Goal: Complete application form: Complete application form

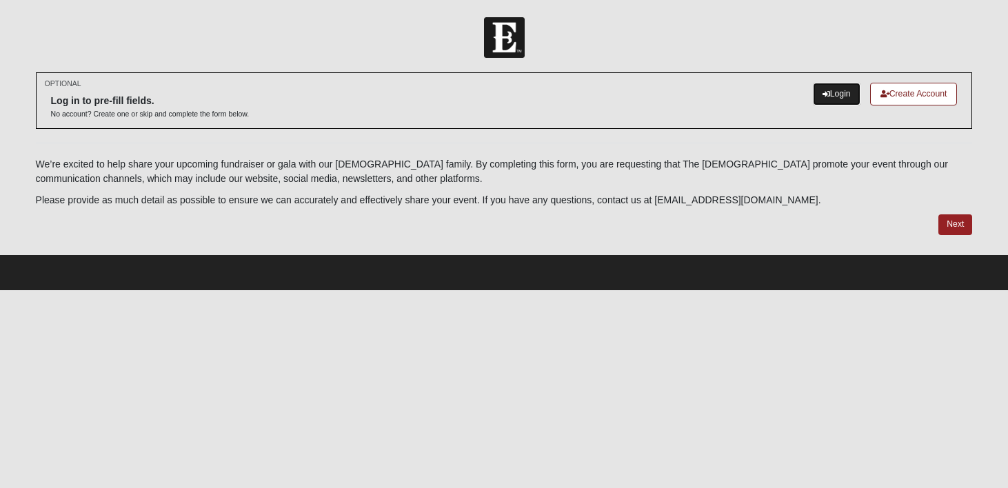
click at [828, 99] on link "Login" at bounding box center [837, 94] width 48 height 23
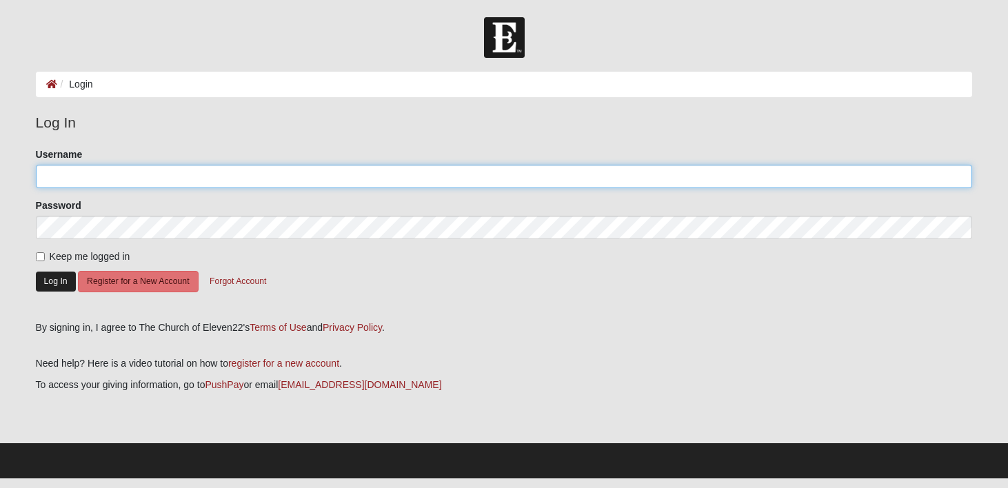
type input "ChantelleKammerdiener"
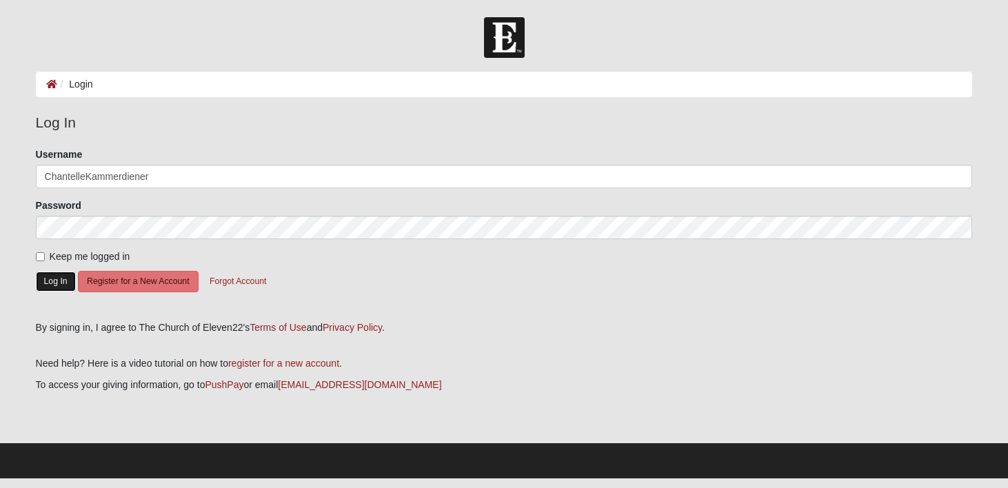
click at [57, 279] on button "Log In" at bounding box center [56, 282] width 40 height 20
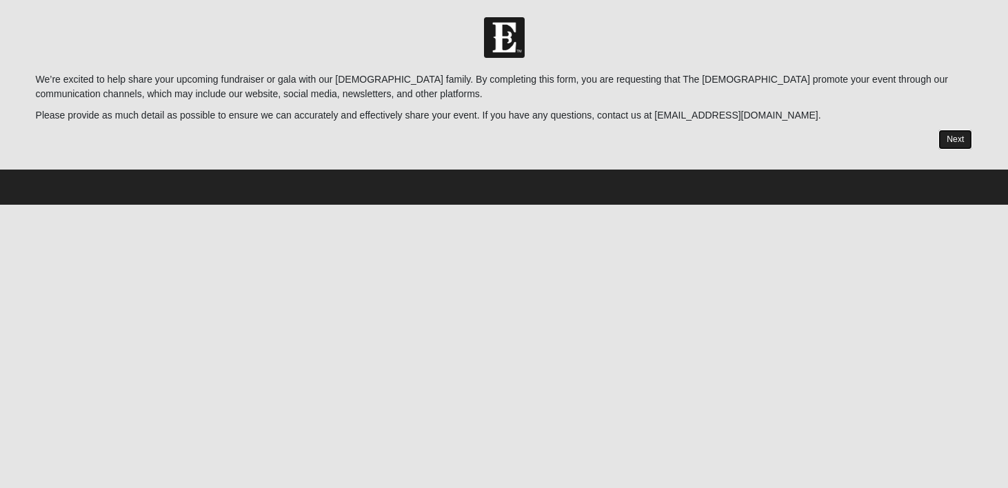
click at [952, 136] on link "Next" at bounding box center [955, 140] width 34 height 20
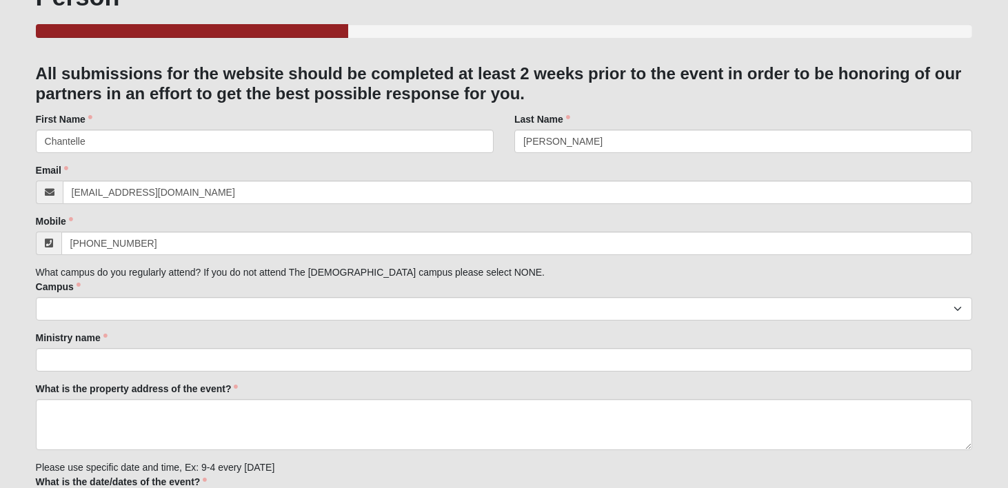
scroll to position [110, 0]
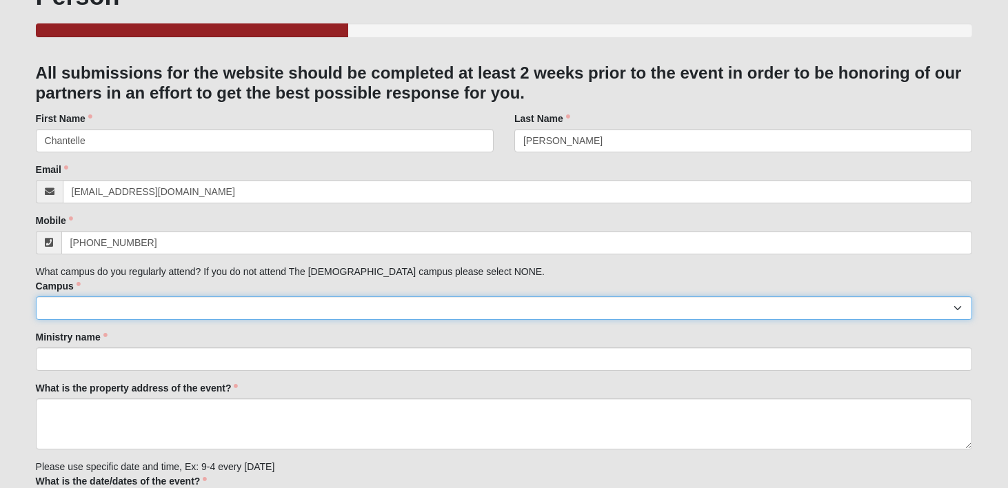
click at [328, 302] on select "Arlington Baymeadows College Park Orlando (Coming Soon) Eleven22 Online Fleming…" at bounding box center [504, 307] width 937 height 23
select select "16"
click at [36, 296] on select "Arlington Baymeadows College Park Orlando (Coming Soon) Eleven22 Online Fleming…" at bounding box center [504, 307] width 937 height 23
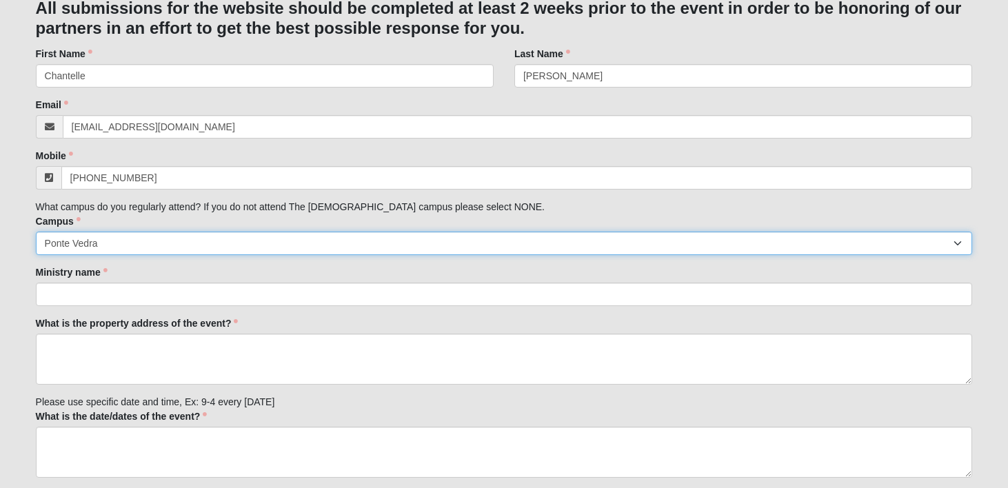
scroll to position [203, 0]
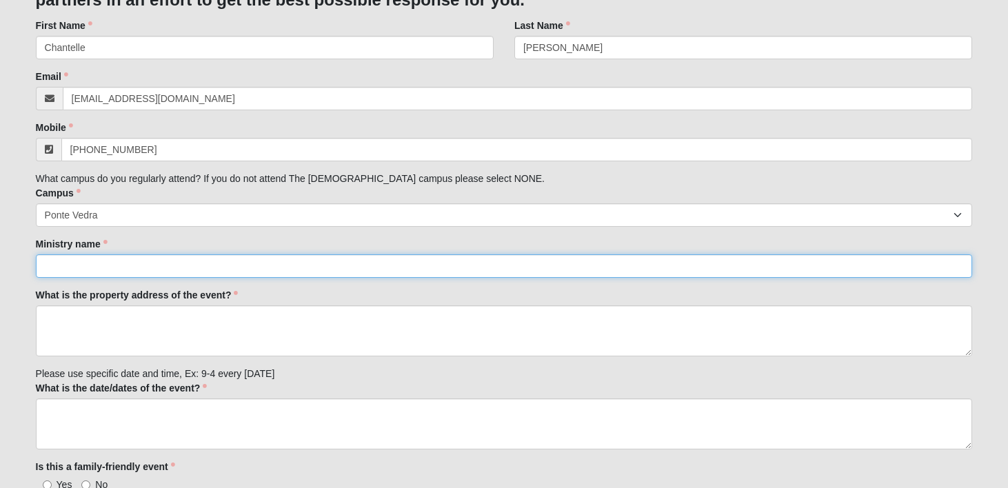
click at [314, 264] on input "Ministry name" at bounding box center [504, 265] width 937 height 23
type input "Arize Together"
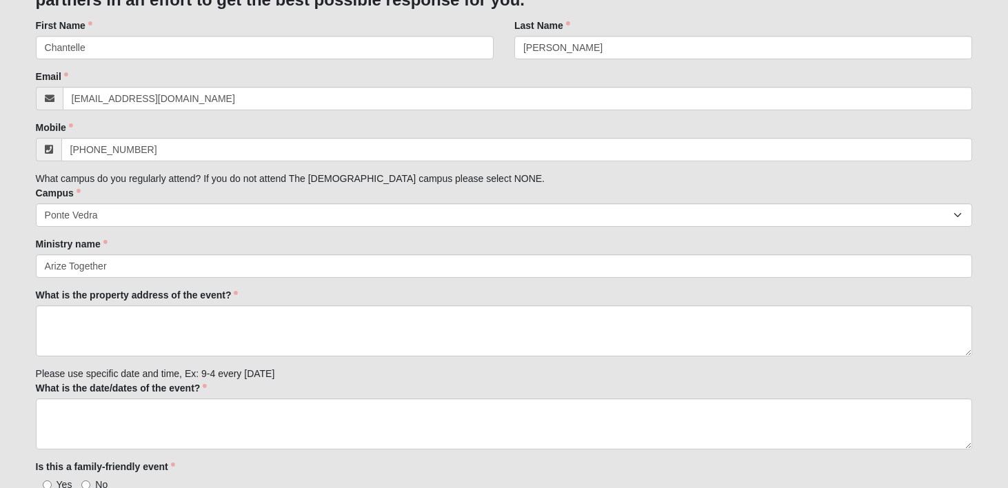
click at [492, 296] on div "What is the property address of the event? What is the property address of the …" at bounding box center [504, 322] width 937 height 68
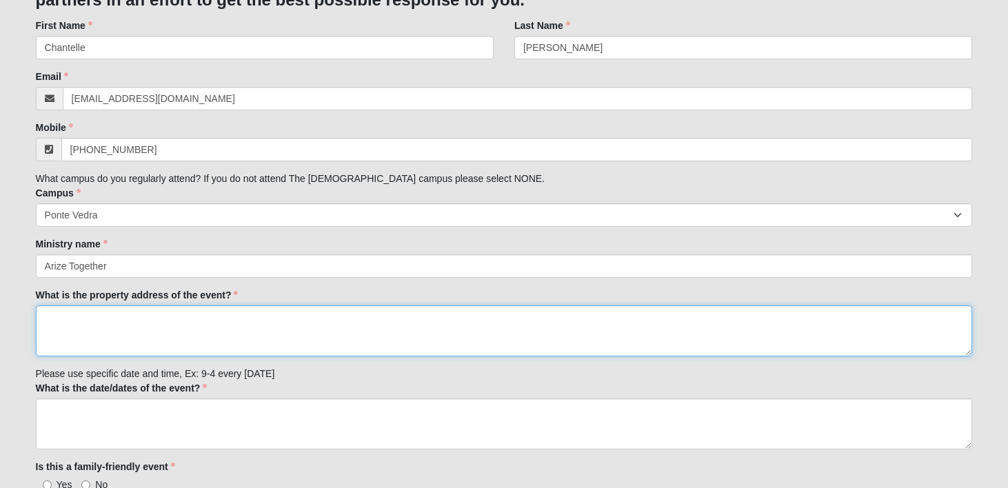
click at [235, 328] on textarea "What is the property address of the event?" at bounding box center [504, 330] width 937 height 51
type textarea "99 E. Church St., Jacksonville"
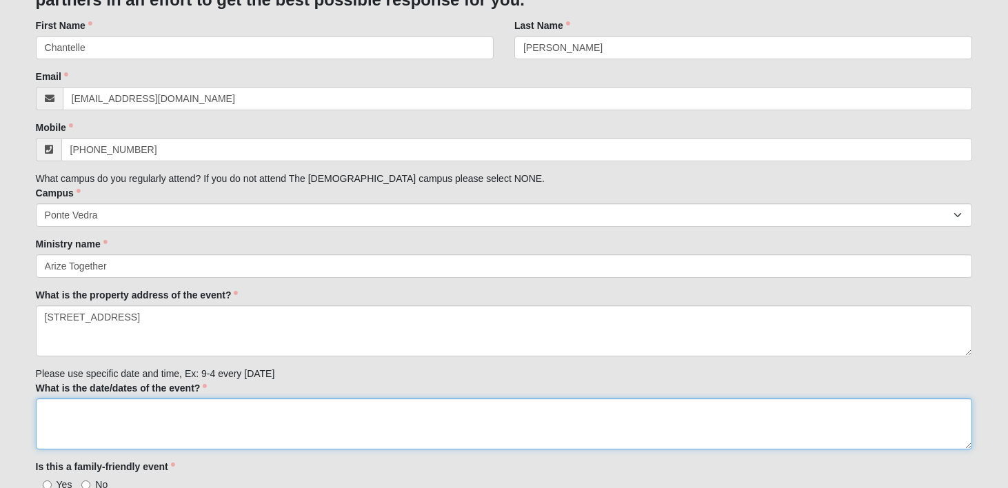
click at [227, 416] on textarea "What is the date/dates of the event?" at bounding box center [504, 423] width 937 height 51
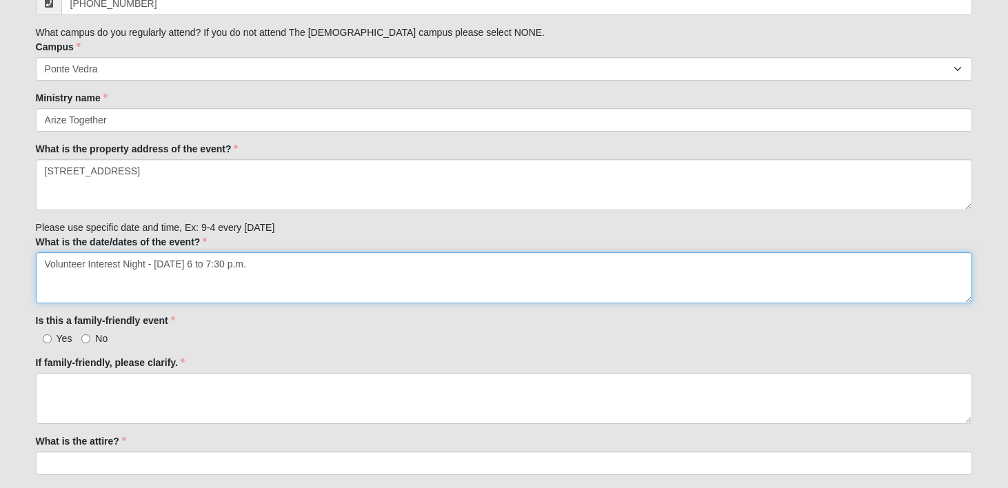
scroll to position [349, 0]
type textarea "Volunteer Interest Night - Oct. 23, 6 to 7:30 p.m."
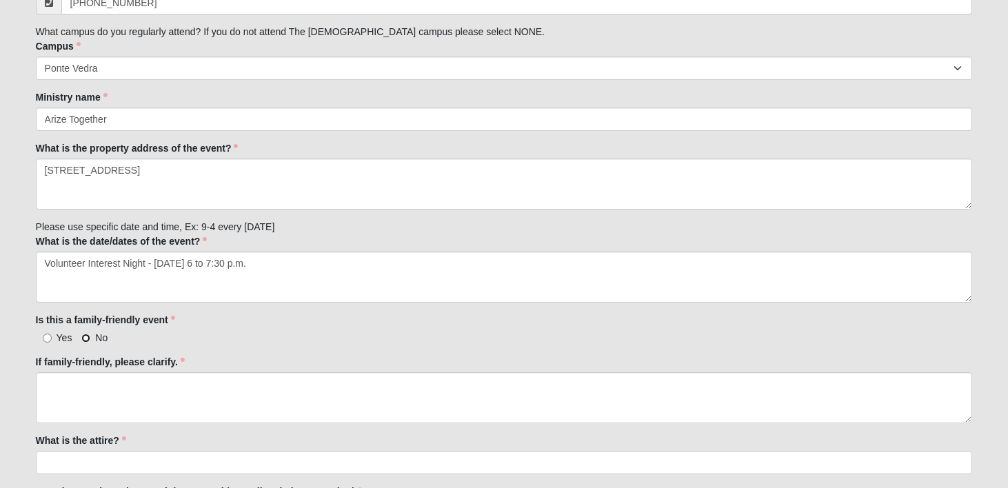
click at [86, 339] on input "No" at bounding box center [85, 338] width 9 height 9
radio input "true"
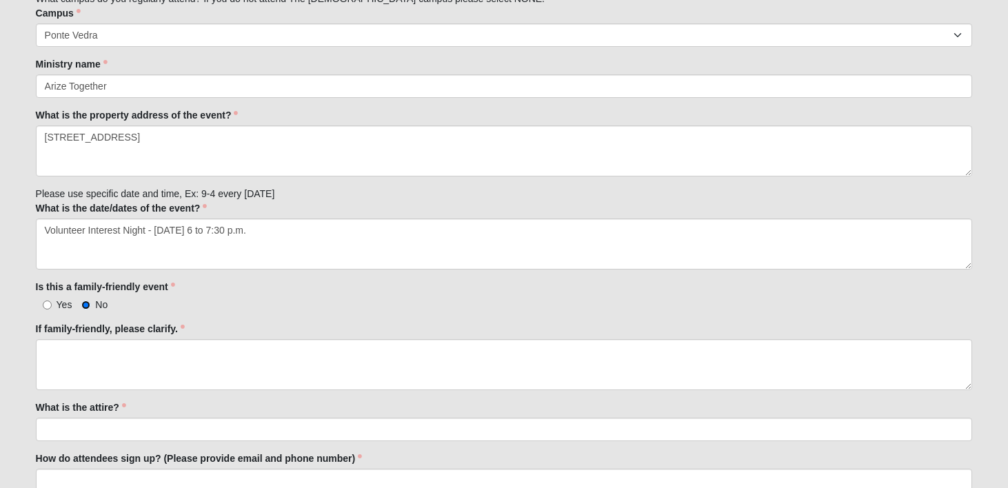
scroll to position [383, 0]
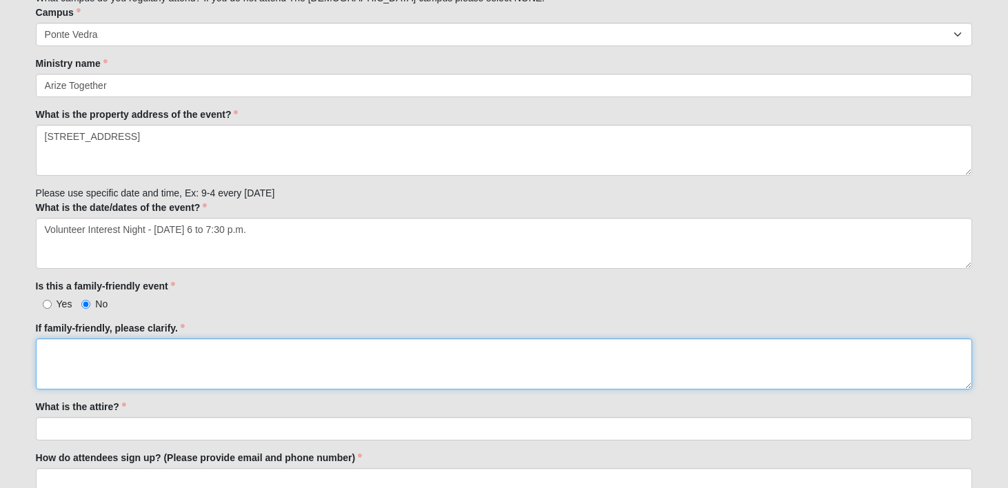
click at [181, 358] on textarea "If family-friendly, please clarify." at bounding box center [504, 363] width 937 height 51
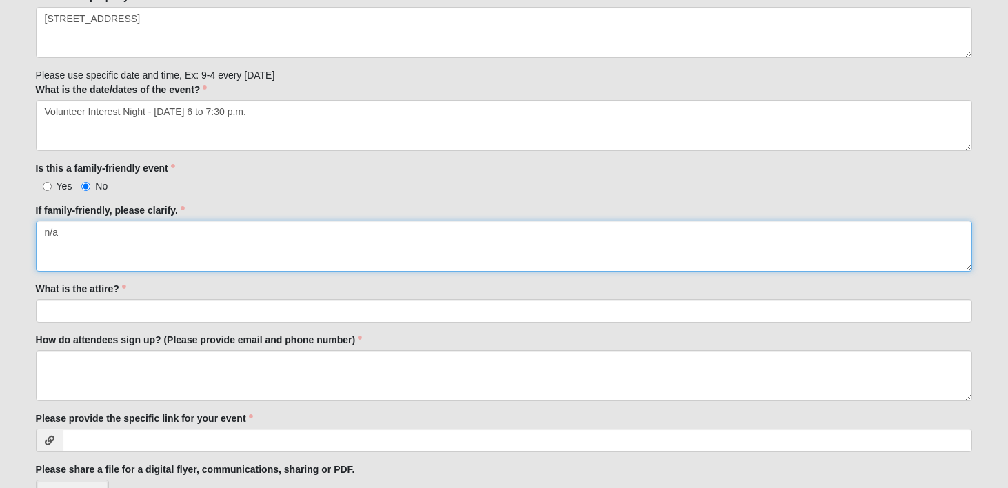
scroll to position [533, 0]
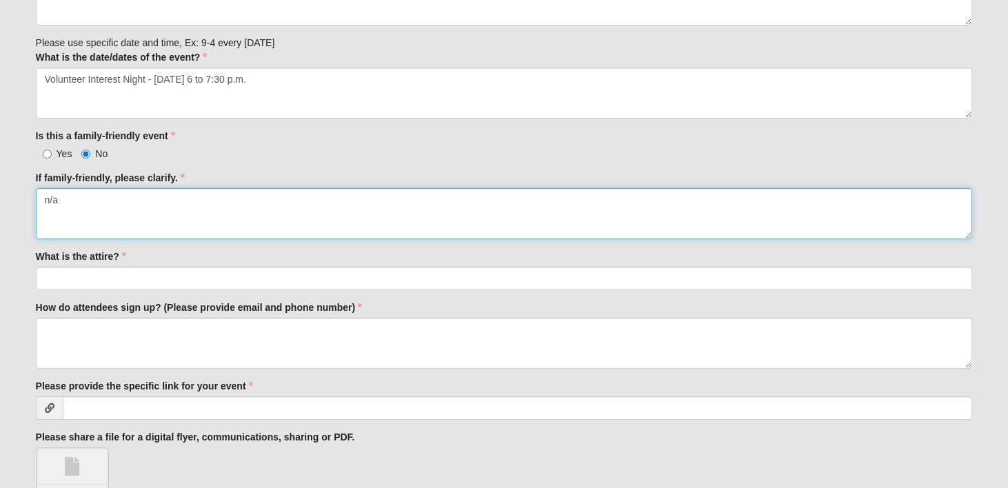
type textarea "n/a"
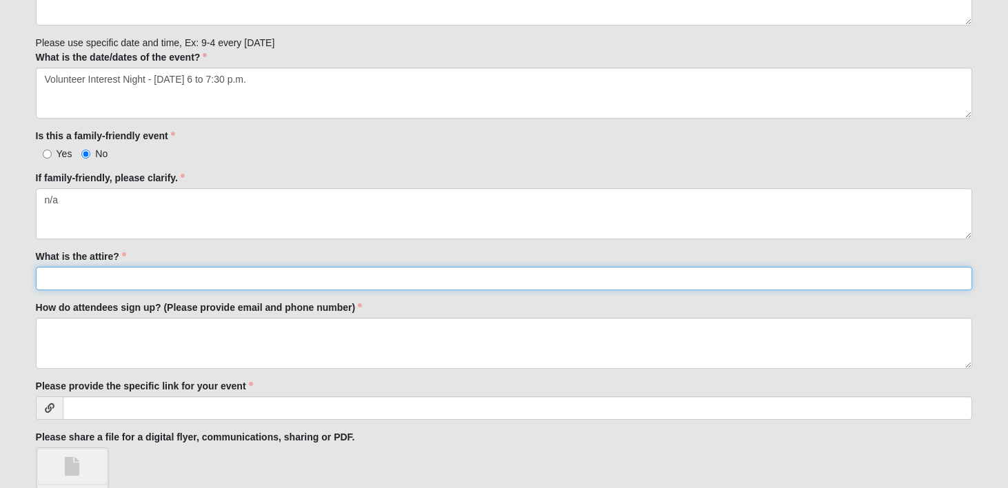
click at [236, 276] on input "What is the attire?" at bounding box center [504, 278] width 937 height 23
type input "casual"
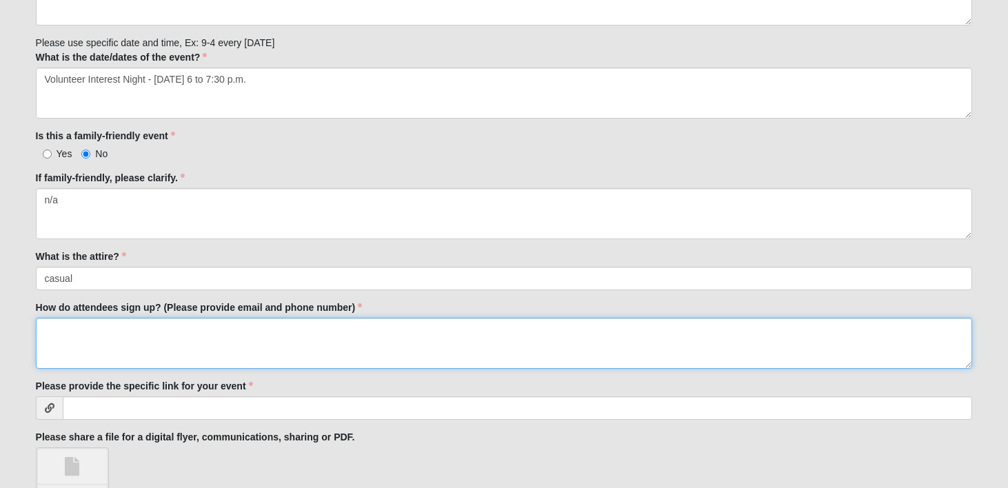
click at [228, 331] on textarea "How do attendees sign up? (Please provide email and phone number)" at bounding box center [504, 343] width 937 height 51
type textarea "hello@arizetogether.org 904-413-8241"
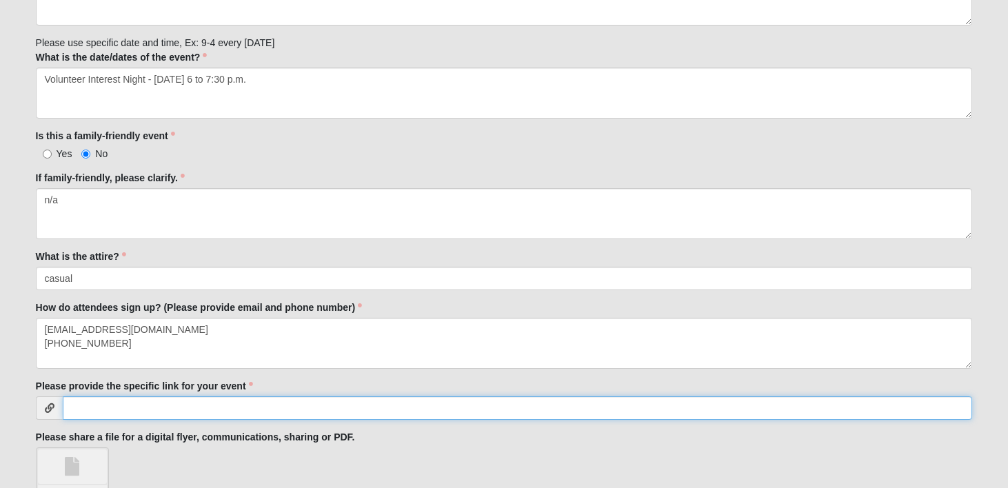
click at [179, 409] on input "Please provide the specific link for your event" at bounding box center [518, 407] width 910 height 23
paste input "https://secure.qgiv.com/for/arizetogether/event/volunteerinterestnightcopy/"
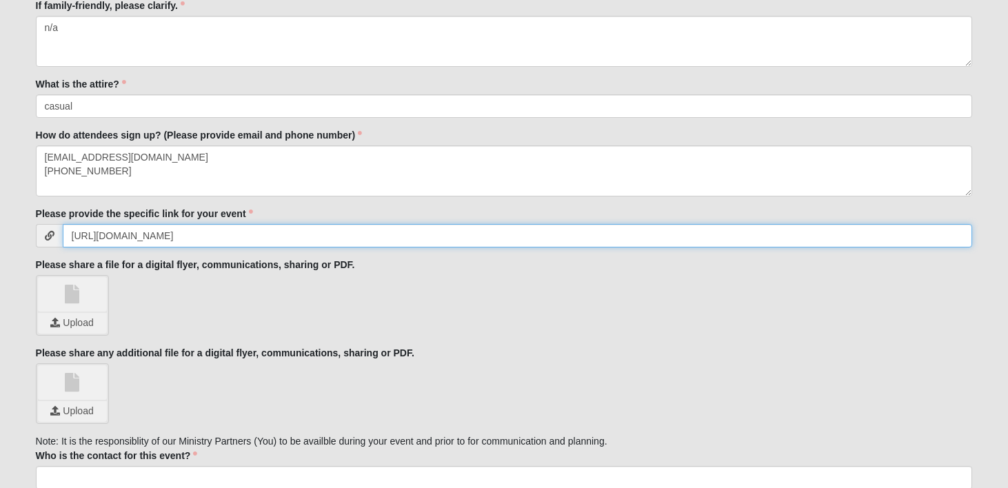
scroll to position [724, 0]
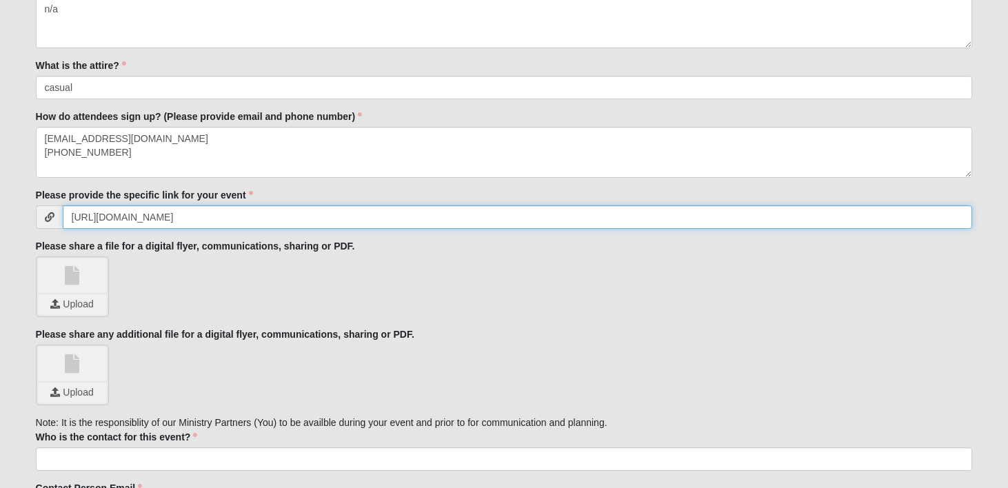
type input "https://secure.qgiv.com/for/arizetogether/event/volunteerinterestnightcopy/"
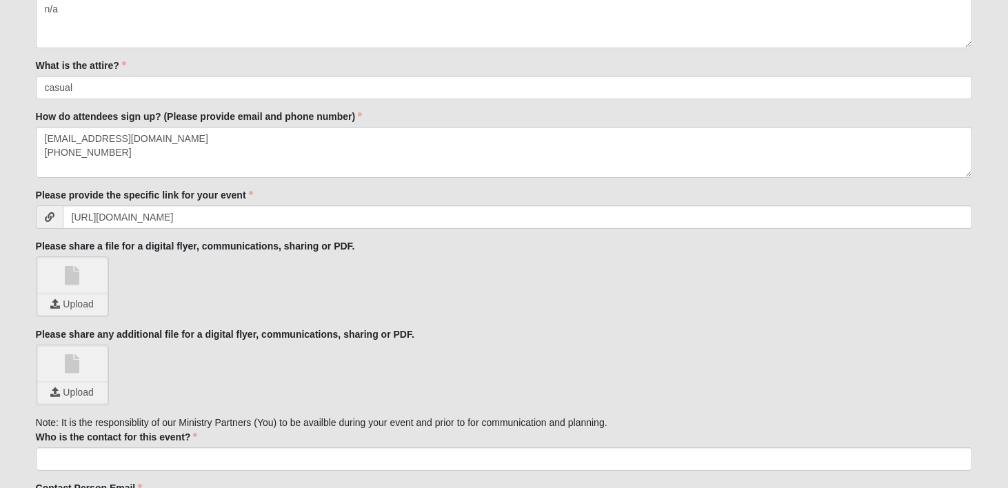
click at [73, 276] on link at bounding box center [72, 275] width 69 height 34
click at [74, 303] on input "file" at bounding box center [72, 304] width 69 height 21
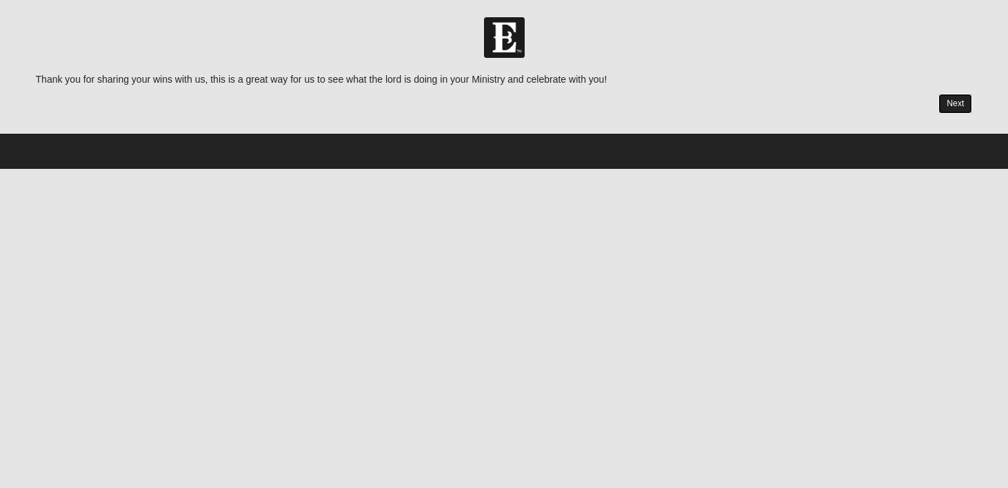
click at [961, 107] on link "Next" at bounding box center [955, 104] width 34 height 20
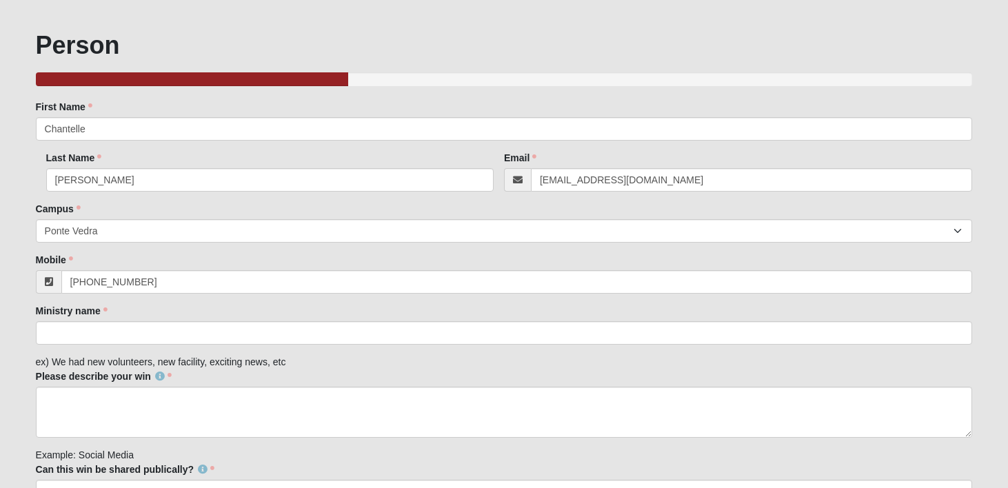
scroll to position [76, 0]
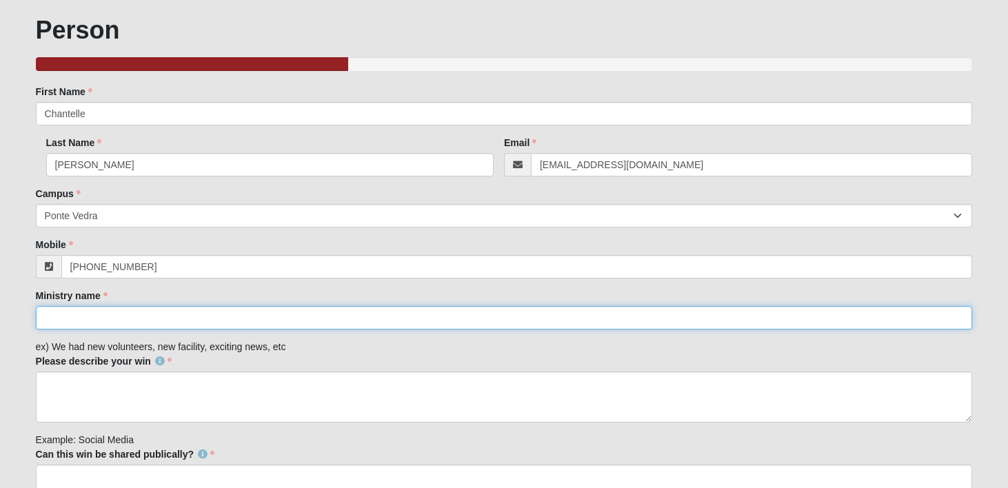
click at [101, 317] on input "Ministry name" at bounding box center [504, 317] width 937 height 23
type input "Arize Together"
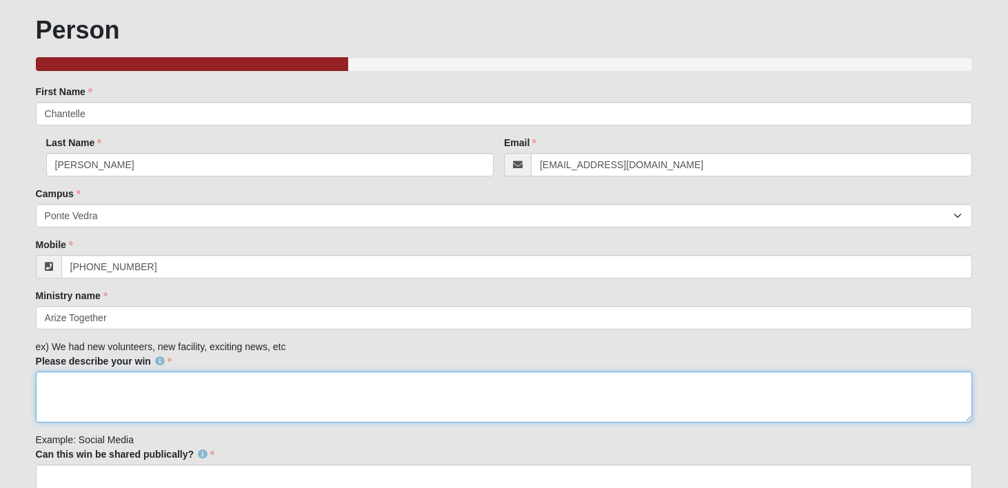
click at [139, 391] on textarea "Please describe your win" at bounding box center [504, 396] width 937 height 51
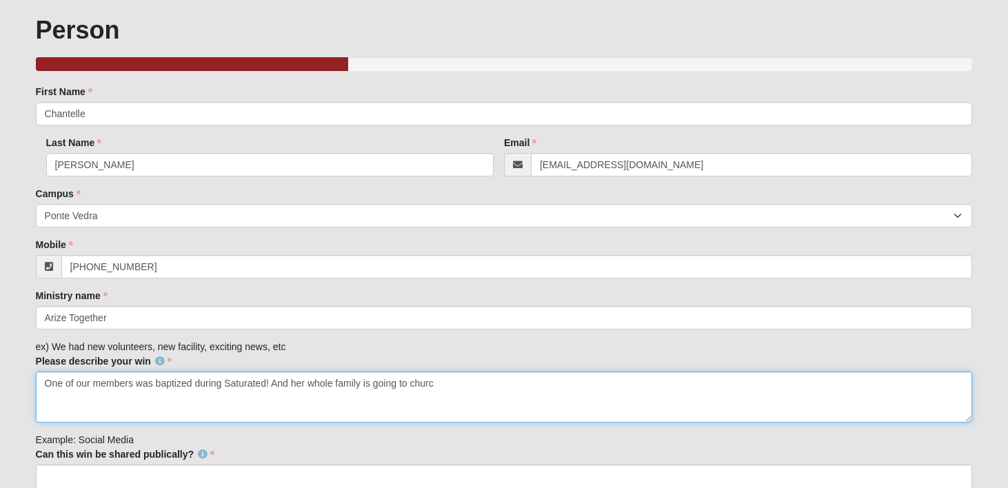
drag, startPoint x: 465, startPoint y: 385, endPoint x: 272, endPoint y: 387, distance: 192.3
click at [272, 387] on textarea "One of our members was baptized during Saturated! And her whole family is going…" at bounding box center [504, 396] width 937 height 51
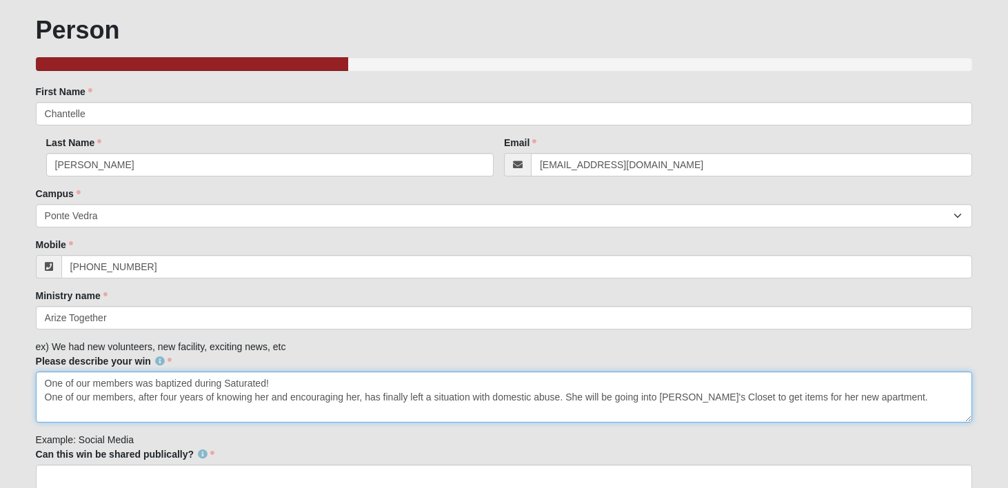
click at [627, 398] on textarea "One of our members was baptized during Saturated! One of our members, after fou…" at bounding box center [504, 396] width 937 height 51
click at [645, 399] on textarea "One of our members was baptized during Saturated! One of our members, after fou…" at bounding box center [504, 396] width 937 height 51
click at [700, 395] on textarea "One of our members was baptized during Saturated! One of our members, after fou…" at bounding box center [504, 396] width 937 height 51
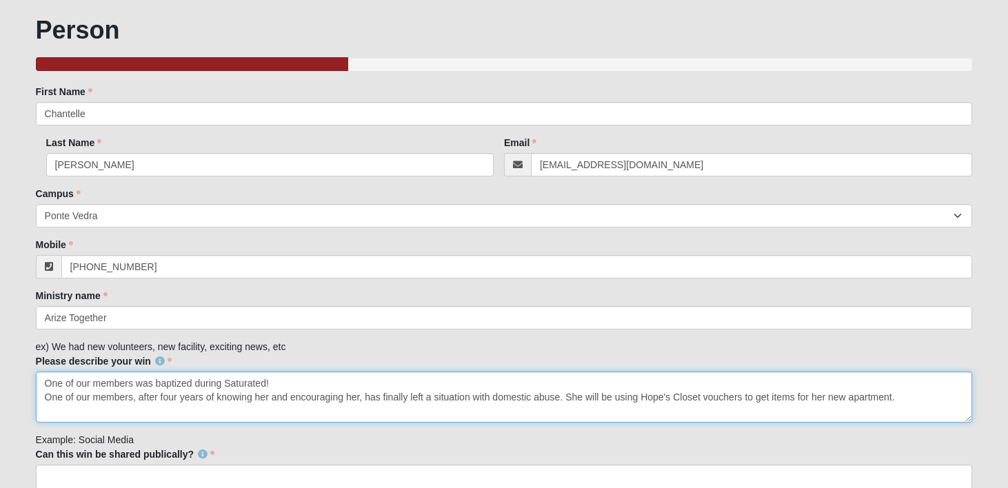
click at [908, 400] on textarea "One of our members was baptized during Saturated! One of our members, after fou…" at bounding box center [504, 396] width 937 height 51
drag, startPoint x: 245, startPoint y: 410, endPoint x: 134, endPoint y: 416, distance: 111.8
click at [134, 416] on textarea "One of our members was baptized during Saturated! One of our members, after fou…" at bounding box center [504, 396] width 937 height 51
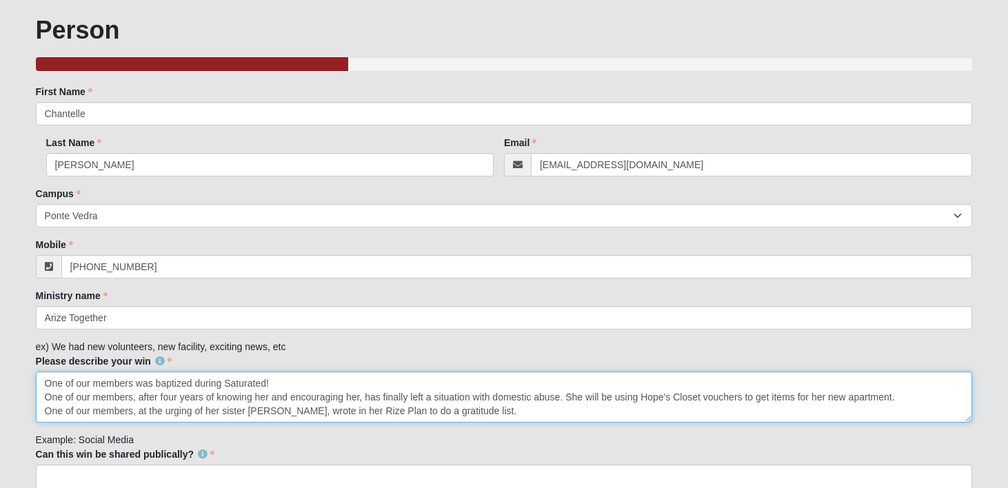
click at [378, 414] on textarea "One of our members was baptized during Saturated! One of our members, after fou…" at bounding box center [504, 396] width 937 height 51
click at [526, 411] on textarea "One of our members was baptized during Saturated! One of our members, after fou…" at bounding box center [504, 396] width 937 height 51
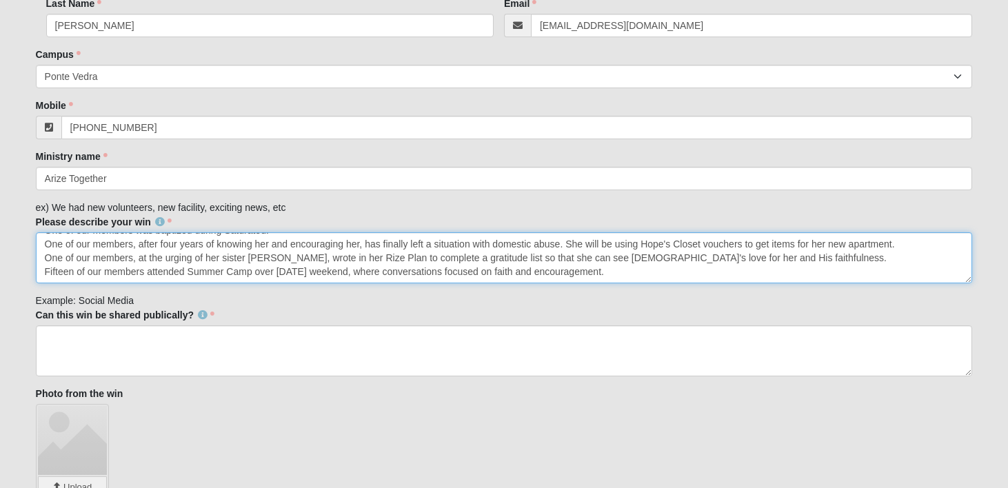
scroll to position [228, 0]
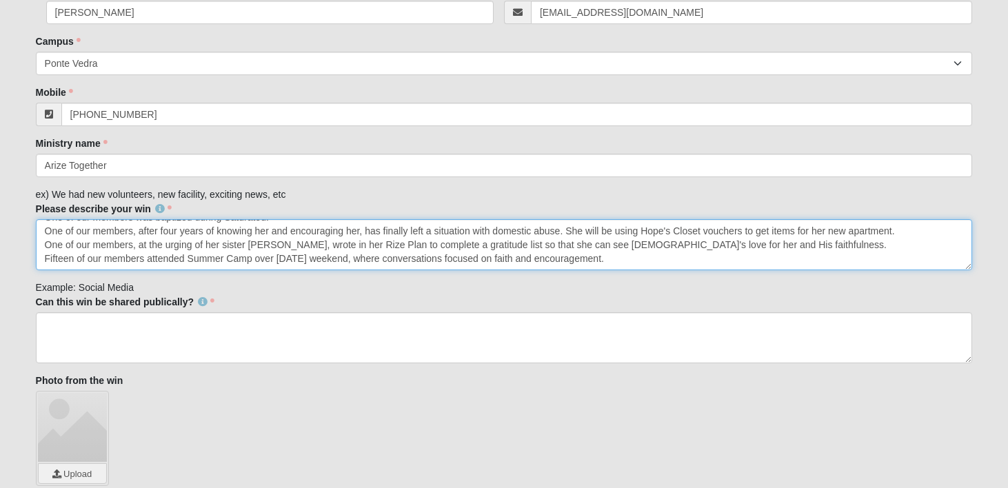
type textarea "One of our members was baptized during Saturated! One of our members, after fou…"
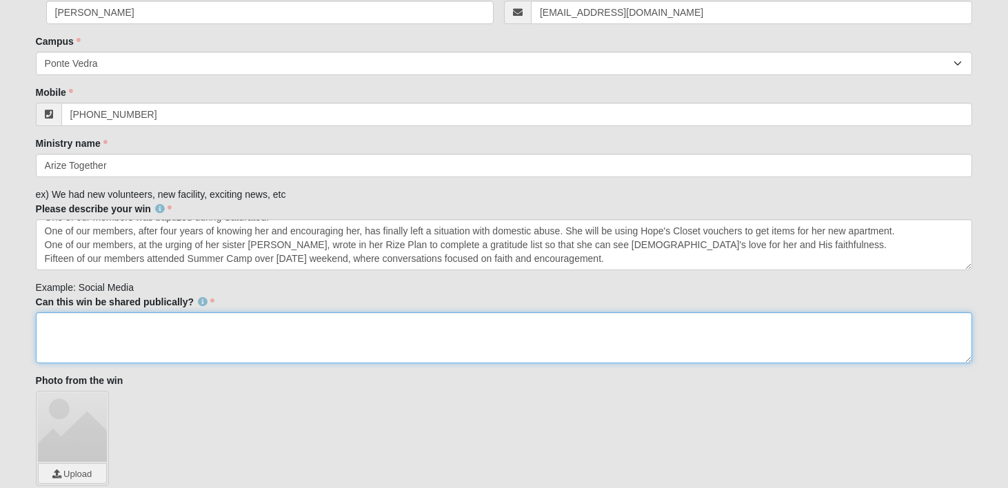
click at [478, 334] on textarea "Can this win be shared publically?" at bounding box center [504, 337] width 937 height 51
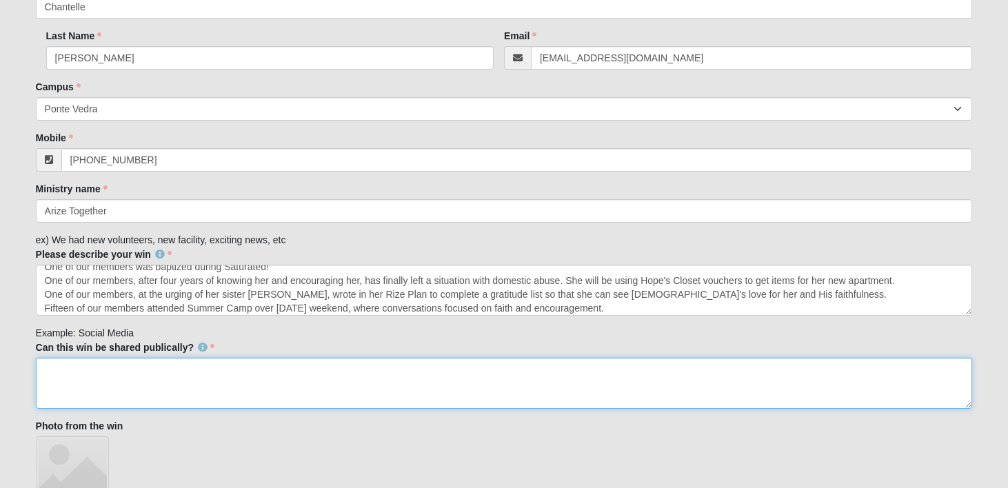
scroll to position [14, 0]
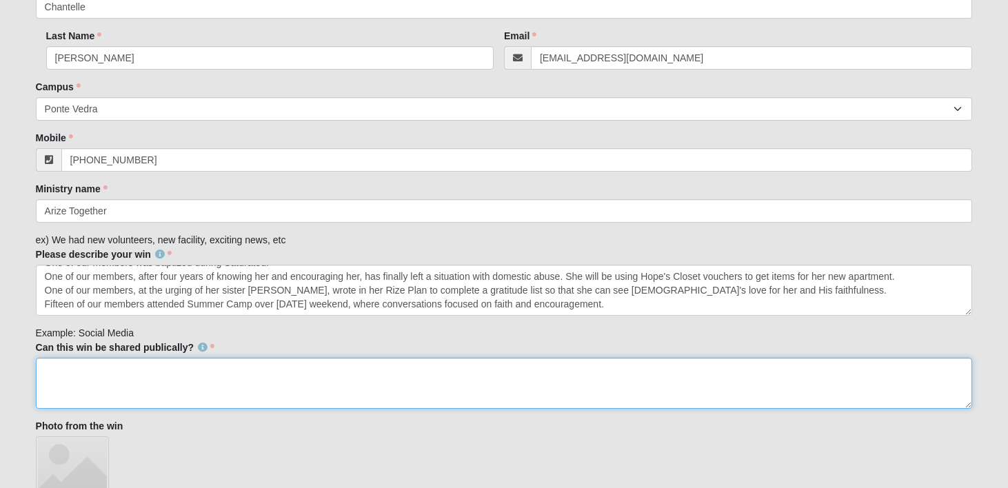
click at [389, 375] on textarea "Can this win be shared publically?" at bounding box center [504, 383] width 937 height 51
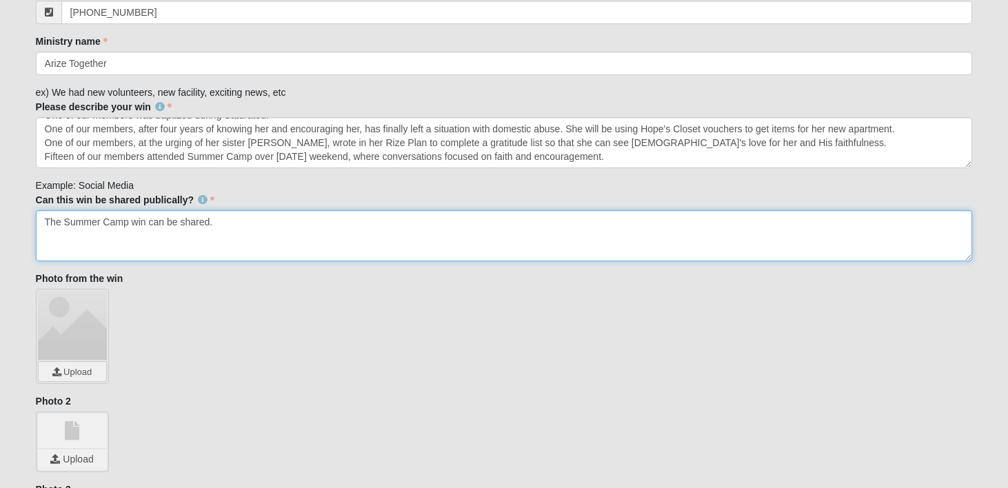
scroll to position [358, 0]
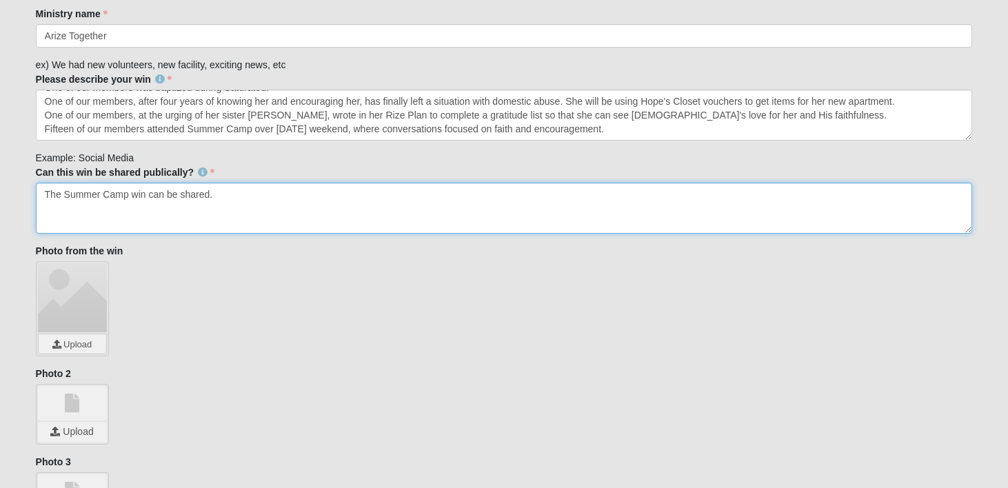
type textarea "The Summer Camp win can be shared."
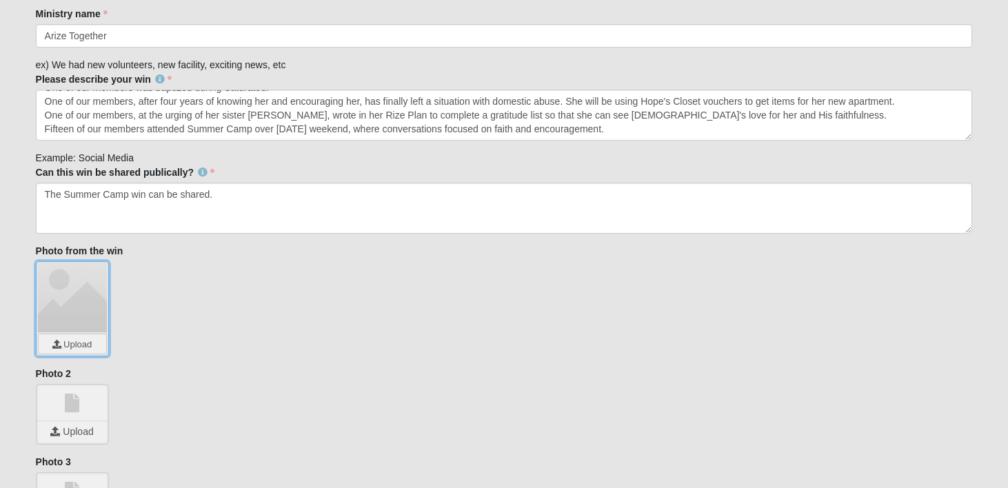
click at [73, 336] on input "file" at bounding box center [73, 343] width 68 height 19
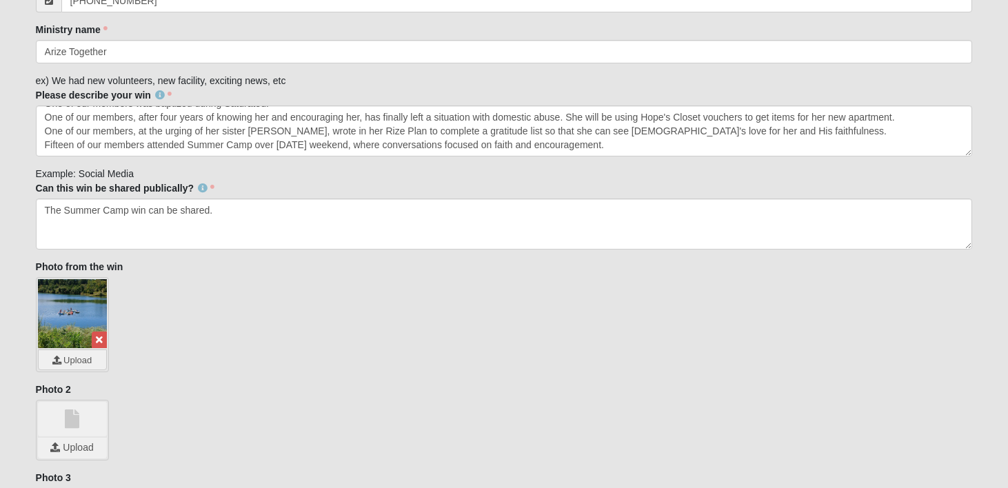
scroll to position [488, 0]
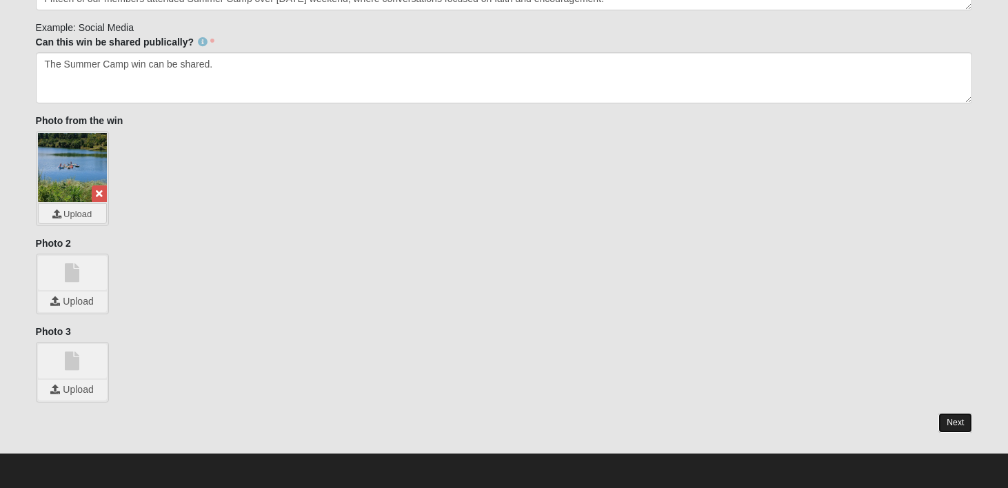
click at [957, 425] on link "Next" at bounding box center [955, 423] width 34 height 20
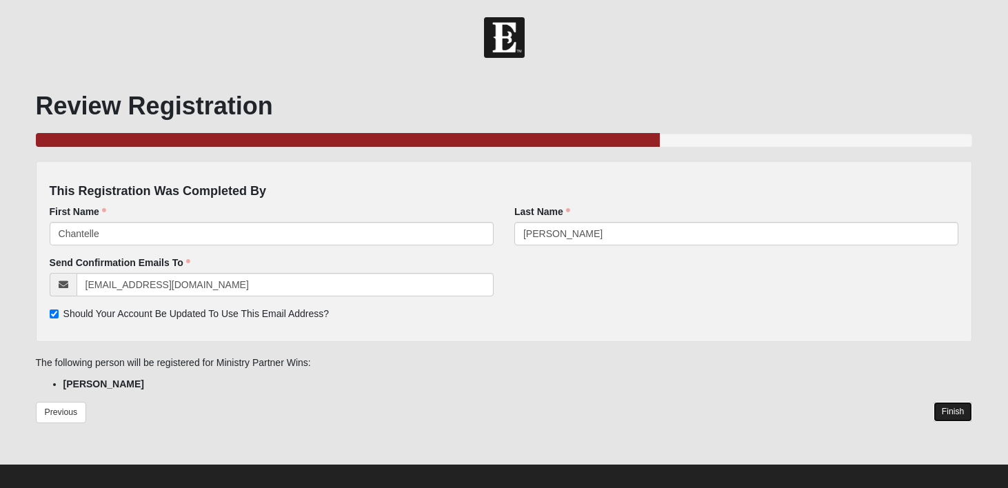
click at [961, 410] on link "Finish" at bounding box center [952, 412] width 39 height 20
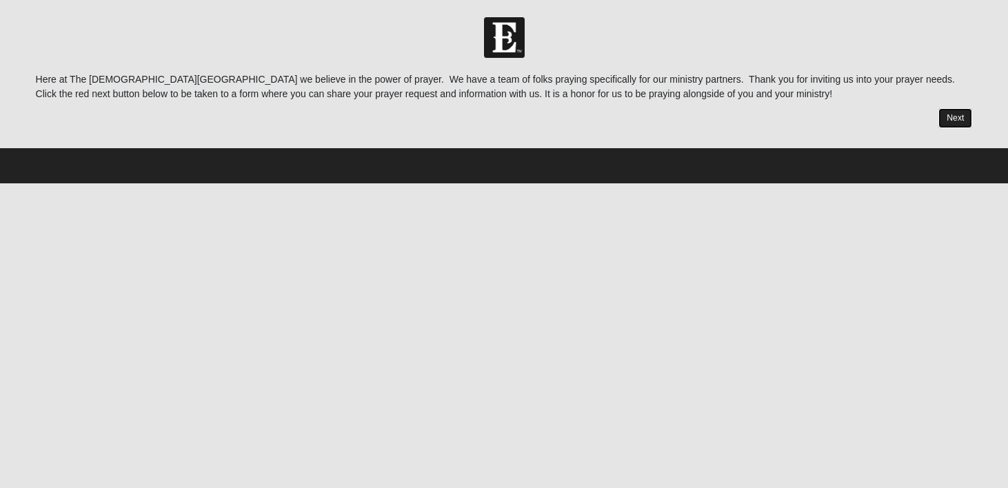
click at [955, 115] on link "Next" at bounding box center [955, 118] width 34 height 20
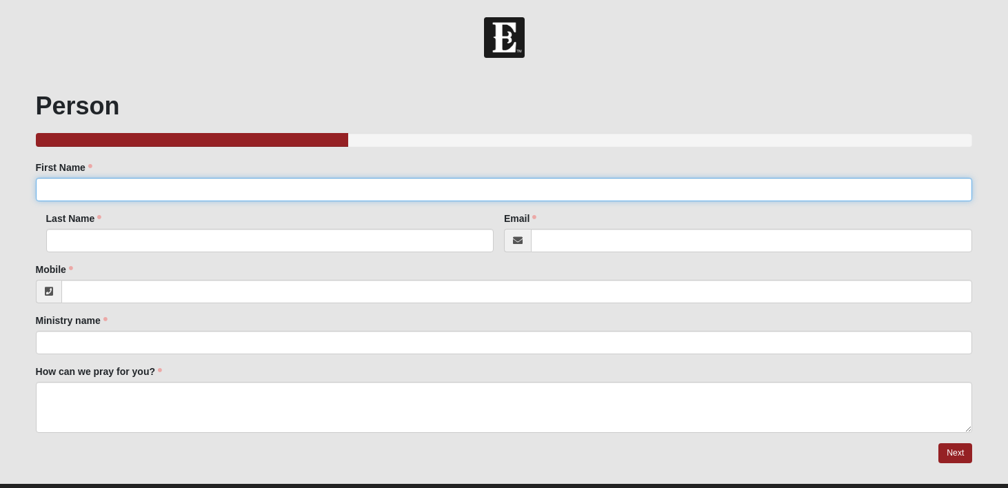
click at [265, 199] on input "First Name" at bounding box center [504, 189] width 937 height 23
type input "Chantelle"
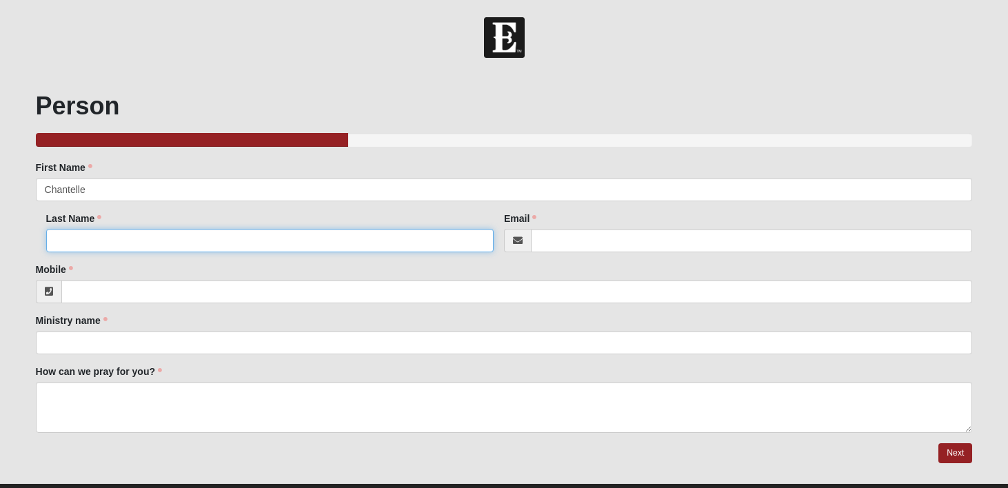
type input "Kammerdien"
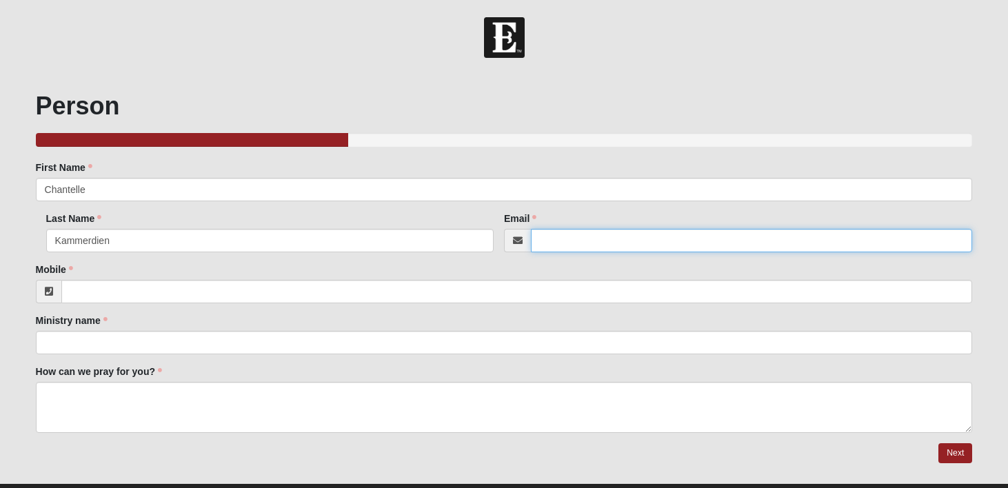
type input "[EMAIL_ADDRESS][DOMAIN_NAME]"
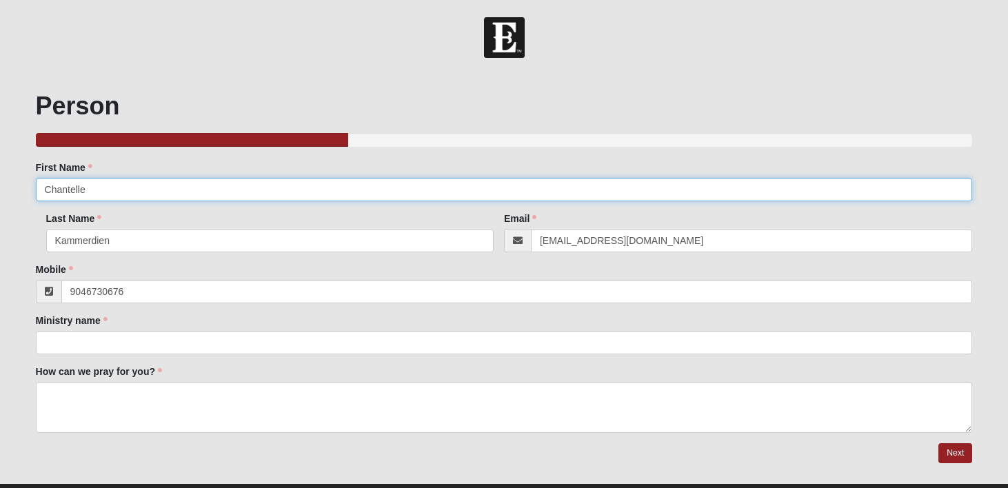
type input "[PHONE_NUMBER]"
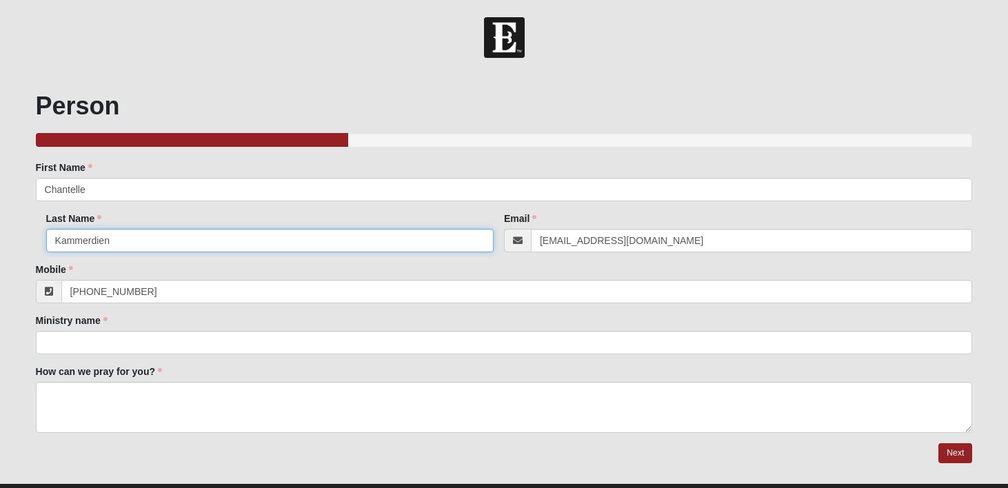
click at [400, 245] on input "Kammerdien" at bounding box center [269, 240] width 447 height 23
type input "[PERSON_NAME]"
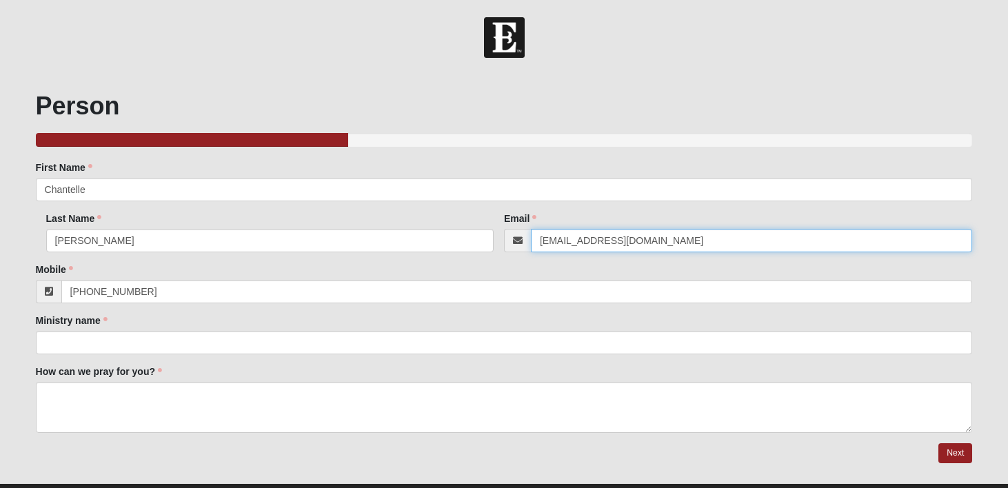
click at [602, 244] on input "[EMAIL_ADDRESS][DOMAIN_NAME]" at bounding box center [751, 240] width 441 height 23
drag, startPoint x: 682, startPoint y: 244, endPoint x: 511, endPoint y: 237, distance: 171.8
click at [511, 237] on div "[EMAIL_ADDRESS][DOMAIN_NAME]" at bounding box center [738, 240] width 468 height 23
type input "[EMAIL_ADDRESS][DOMAIN_NAME]"
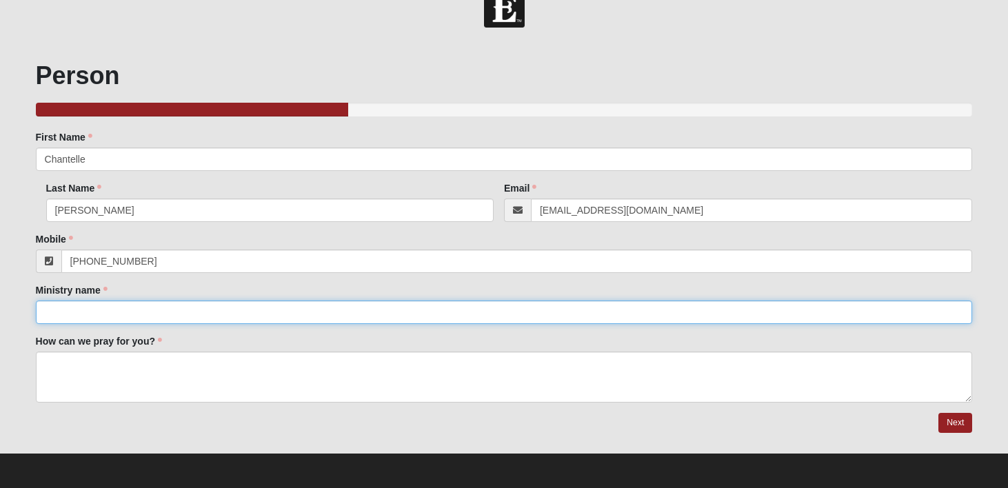
click at [166, 313] on input "Ministry name" at bounding box center [504, 311] width 937 height 23
type input "Arize Together"
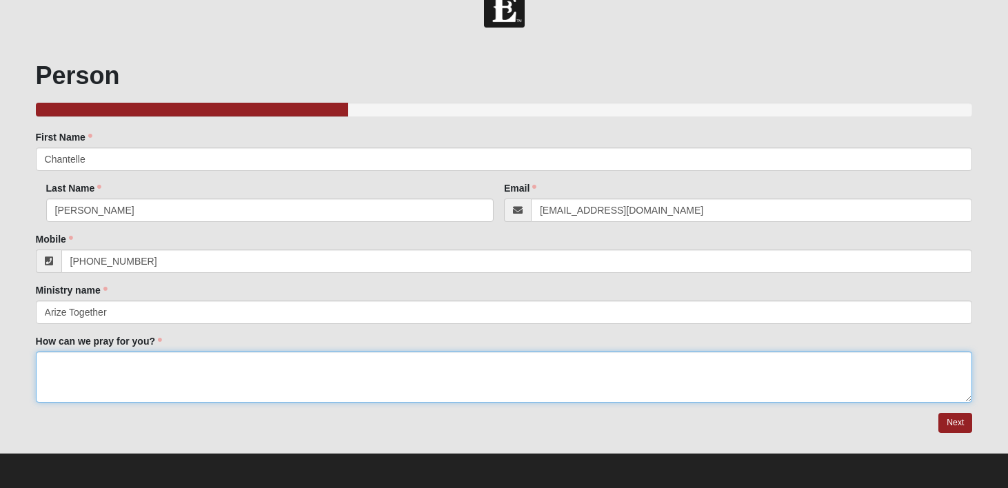
click at [126, 371] on textarea "How can we pray for you?" at bounding box center [504, 376] width 937 height 51
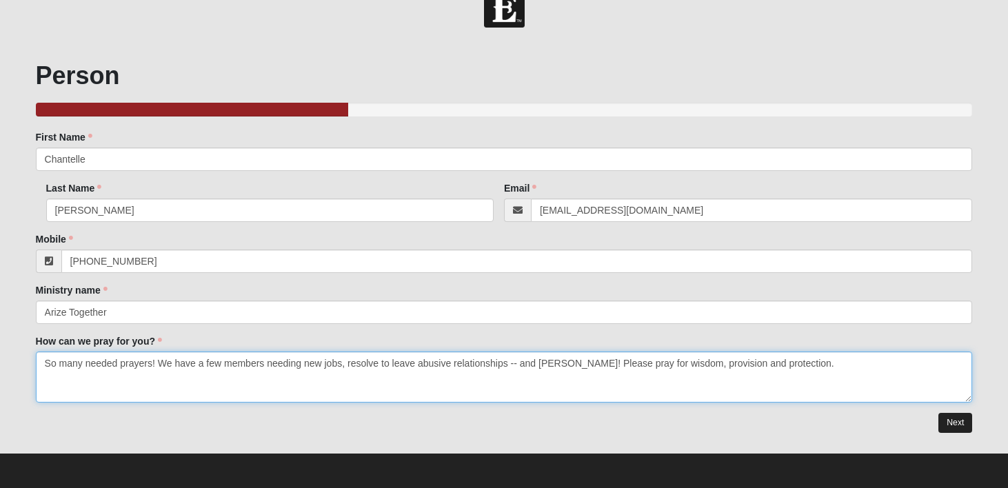
type textarea "So many needed prayers! We have a few members needing new jobs, resolve to leav…"
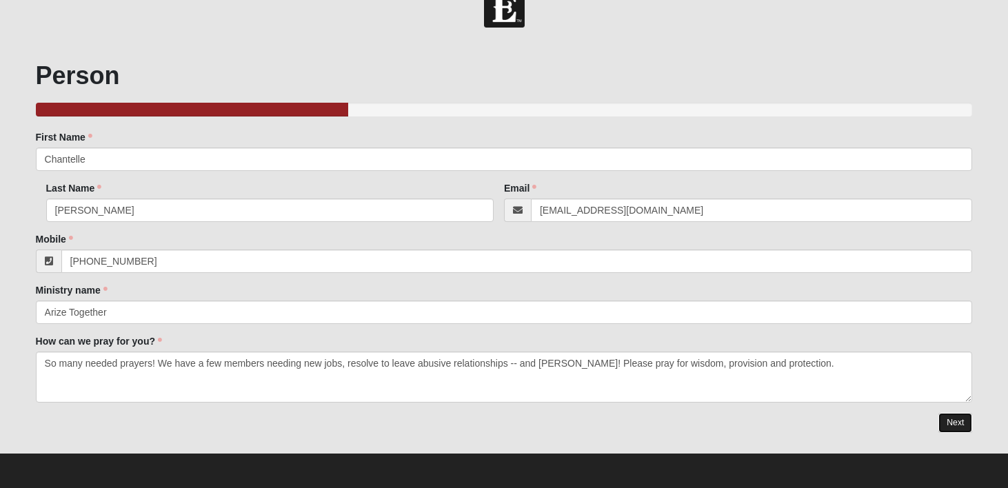
click at [954, 420] on link "Next" at bounding box center [955, 423] width 34 height 20
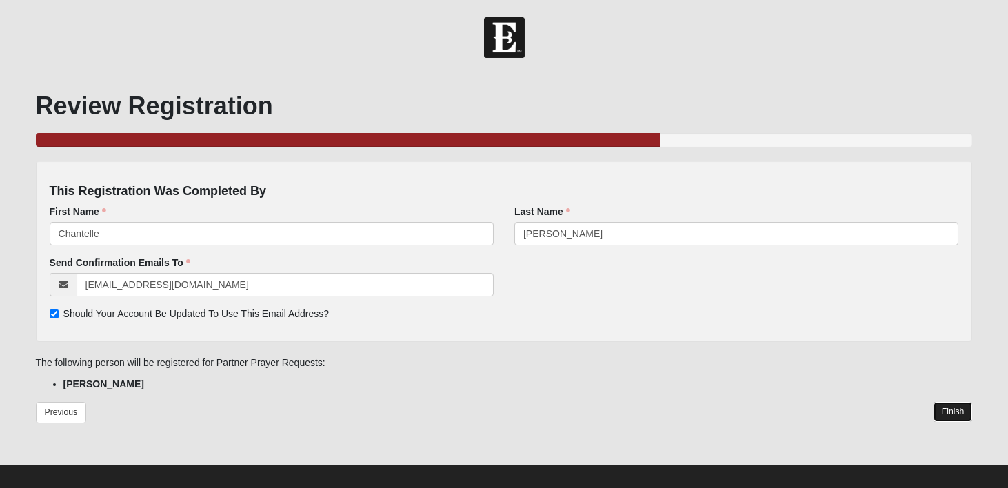
click at [958, 411] on link "Finish" at bounding box center [952, 412] width 39 height 20
